Goal: Task Accomplishment & Management: Complete application form

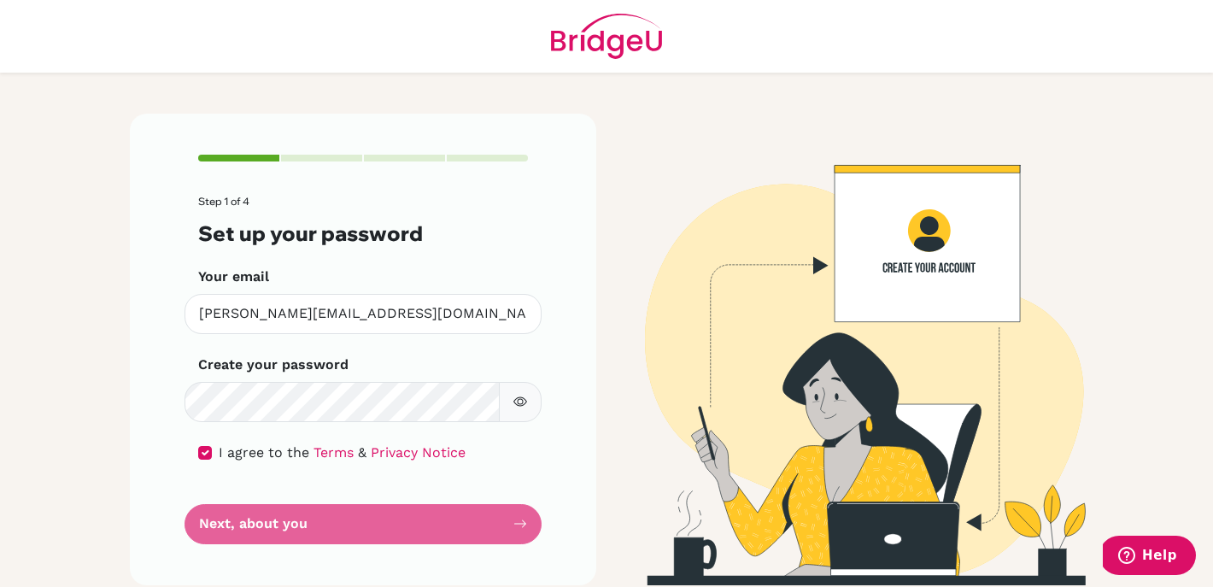
click at [363, 533] on form "Step 1 of 4 Set up your password Your email valerie.2029@mis.sch.id Invalid ema…" at bounding box center [363, 370] width 330 height 349
click at [365, 533] on form "Step 1 of 4 Set up your password Your email valerie.2029@mis.sch.id Invalid ema…" at bounding box center [363, 370] width 330 height 349
click at [380, 533] on form "Step 1 of 4 Set up your password Your email valerie.2029@mis.sch.id Invalid ema…" at bounding box center [363, 370] width 330 height 349
click at [523, 532] on form "Step 1 of 4 Set up your password Your email valerie.2029@mis.sch.id Invalid ema…" at bounding box center [363, 370] width 330 height 349
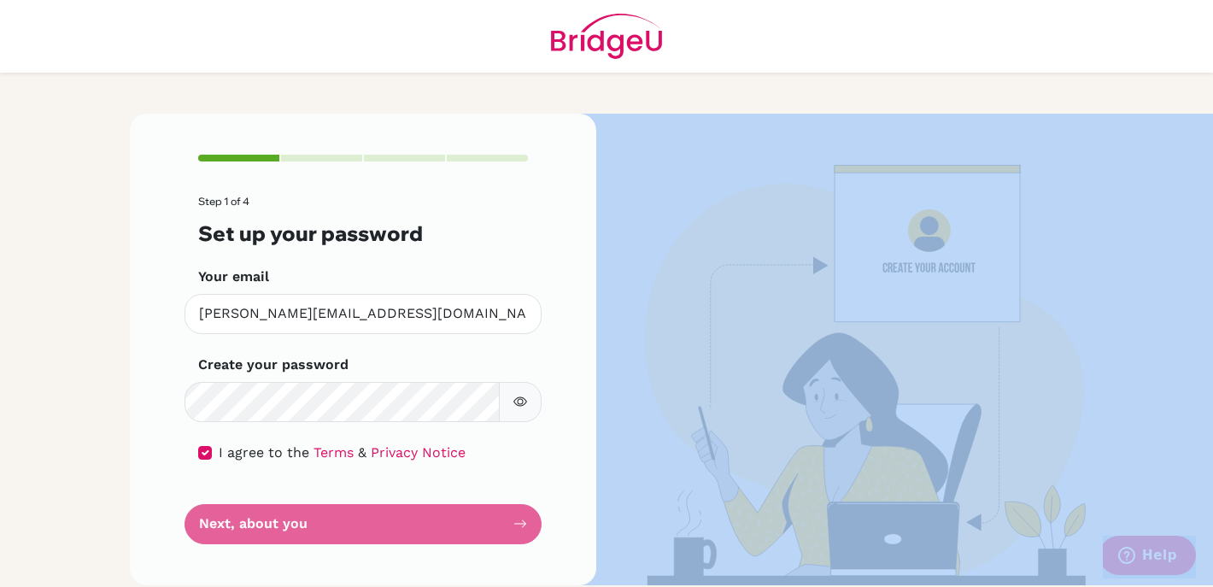
click at [523, 532] on form "Step 1 of 4 Set up your password Your email valerie.2029@mis.sch.id Invalid ema…" at bounding box center [363, 370] width 330 height 349
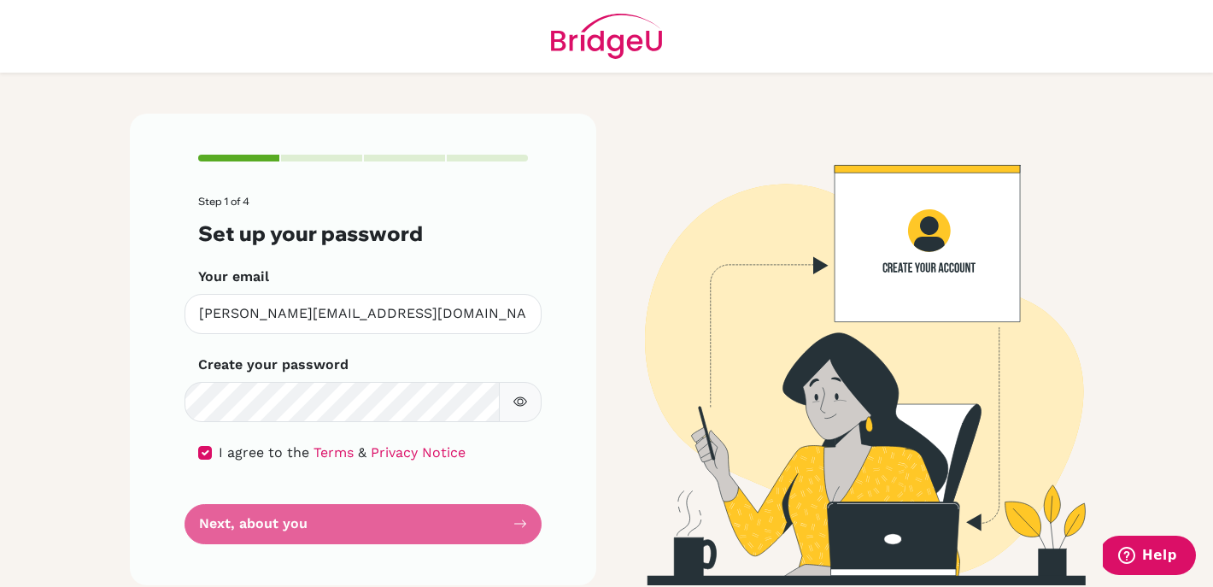
click at [538, 532] on div "Step 1 of 4 Set up your password Your email valerie.2029@mis.sch.id Invalid ema…" at bounding box center [363, 350] width 466 height 472
click at [504, 537] on form "Step 1 of 4 Set up your password Your email valerie.2029@mis.sch.id Invalid ema…" at bounding box center [363, 370] width 330 height 349
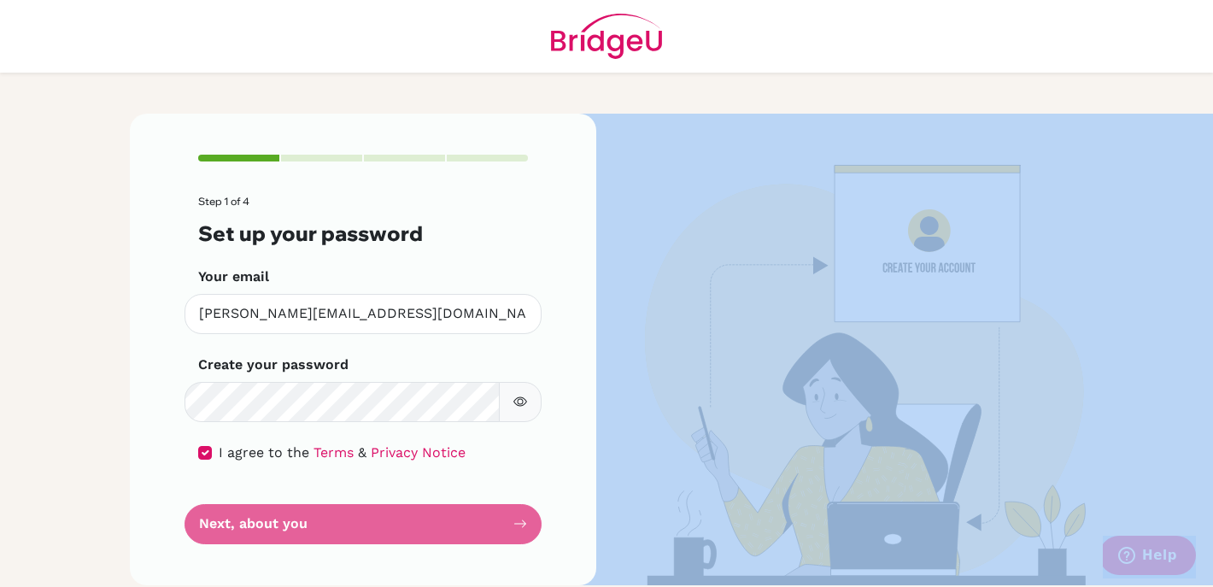
click at [504, 537] on form "Step 1 of 4 Set up your password Your email valerie.2029@mis.sch.id Invalid ema…" at bounding box center [363, 370] width 330 height 349
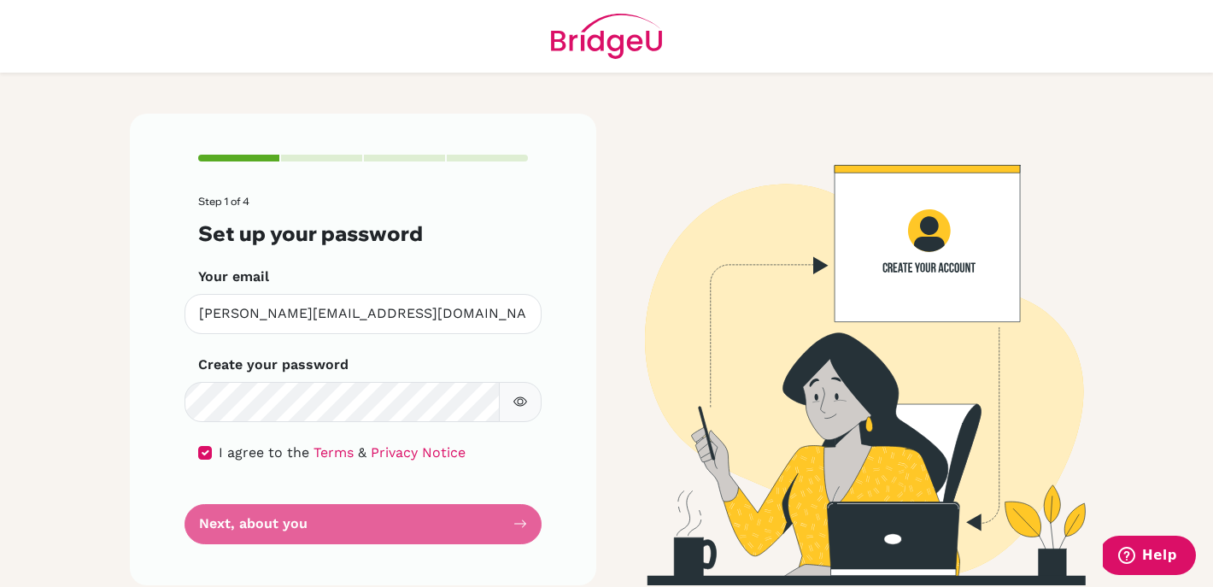
click at [578, 403] on div "Step 1 of 4 Set up your password Your email valerie.2029@mis.sch.id Invalid ema…" at bounding box center [363, 350] width 466 height 472
click at [505, 543] on form "Step 1 of 4 Set up your password Your email valerie.2029@mis.sch.id Invalid ema…" at bounding box center [363, 370] width 330 height 349
click at [202, 450] on input "checkbox" at bounding box center [205, 453] width 14 height 14
checkbox input "true"
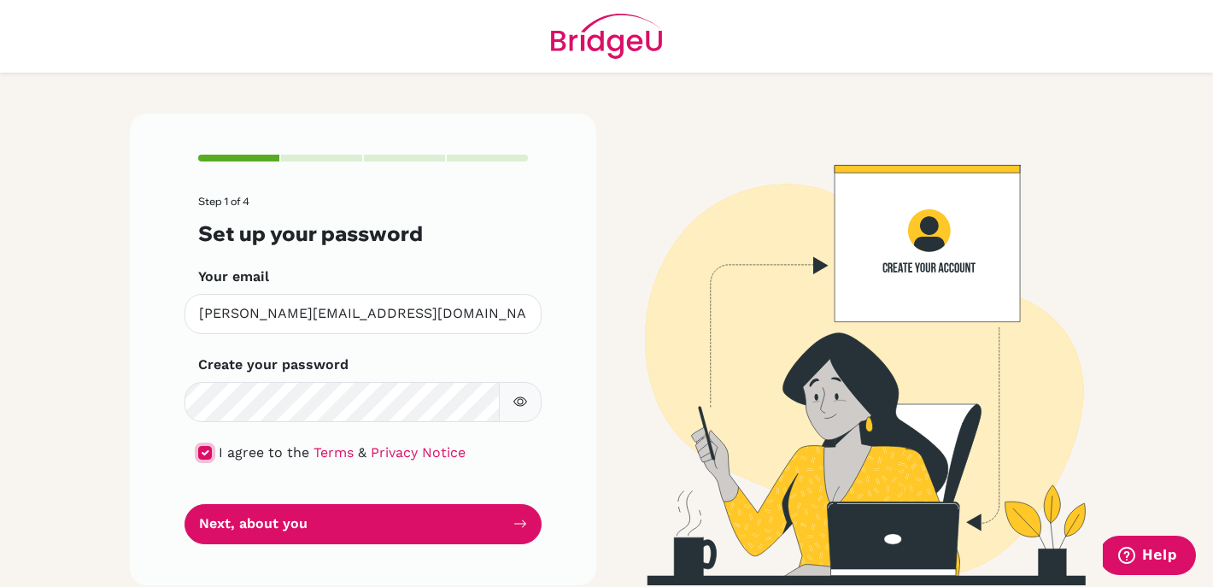
click at [185, 504] on button "Next, about you" at bounding box center [363, 524] width 357 height 40
